Goal: Use online tool/utility: Utilize a website feature to perform a specific function

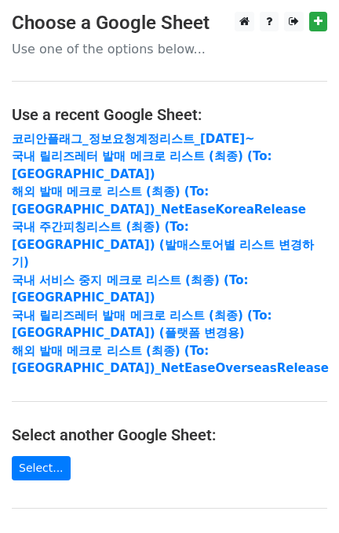
scroll to position [209, 0]
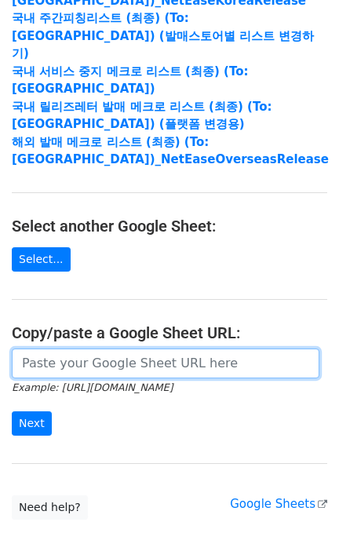
click at [113, 348] on input "url" at bounding box center [165, 363] width 307 height 30
paste input "[URL][DOMAIN_NAME]"
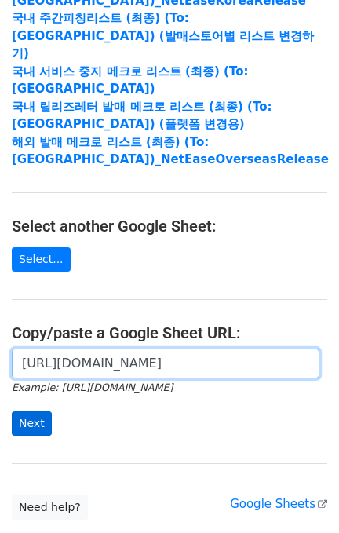
scroll to position [0, 369]
type input "[URL][DOMAIN_NAME]"
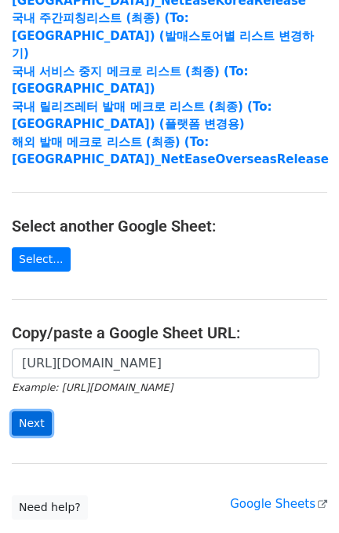
click at [40, 411] on input "Next" at bounding box center [32, 423] width 40 height 24
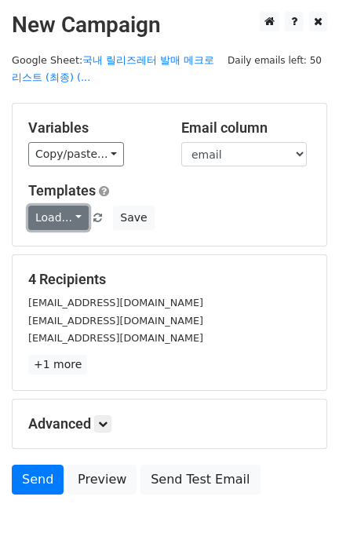
click at [67, 220] on link "Load..." at bounding box center [58, 218] width 60 height 24
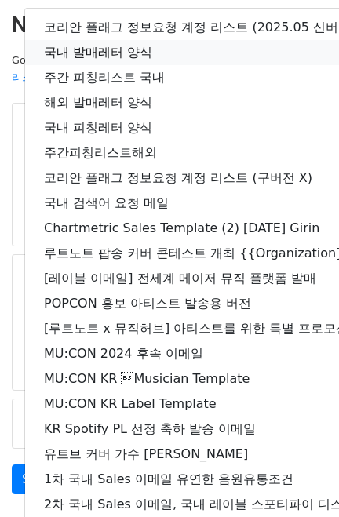
click at [136, 49] on link "국내 발매레터 양식" at bounding box center [277, 52] width 504 height 25
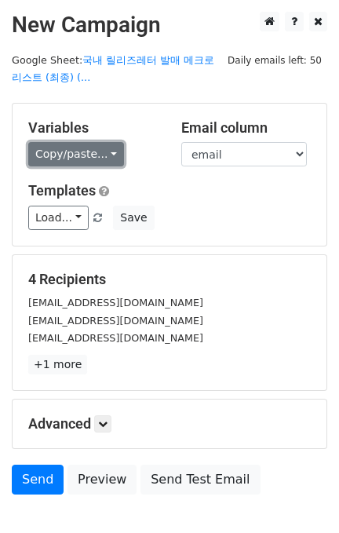
click at [98, 147] on link "Copy/paste..." at bounding box center [76, 154] width 96 height 24
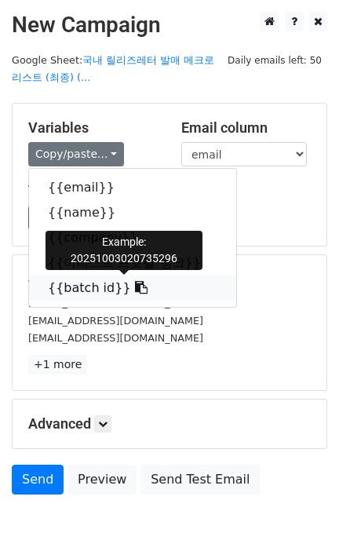
click at [107, 278] on link "{{batch id}}" at bounding box center [132, 287] width 207 height 25
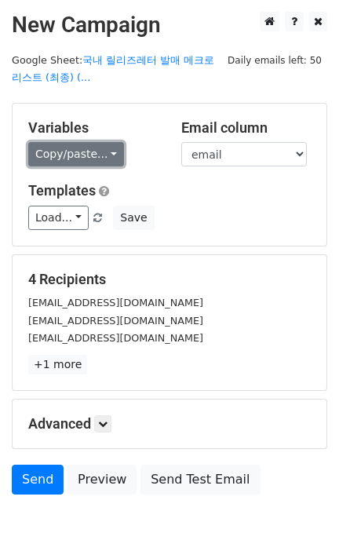
click at [92, 155] on link "Copy/paste..." at bounding box center [76, 154] width 96 height 24
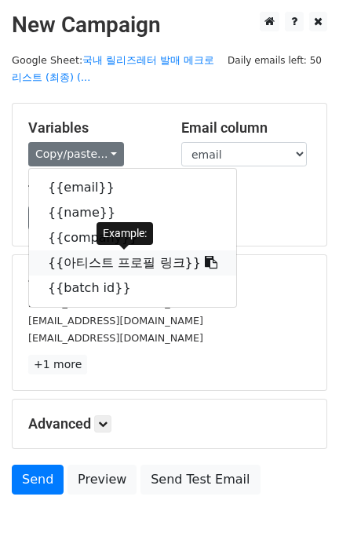
click at [120, 257] on link "{{아티스트 프로필 링크}}" at bounding box center [132, 262] width 207 height 25
